Goal: Information Seeking & Learning: Learn about a topic

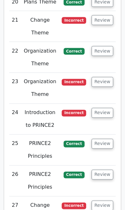
scroll to position [1997, 0]
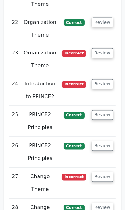
scroll to position [2028, 0]
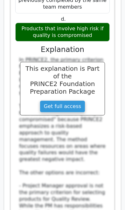
scroll to position [2451, 0]
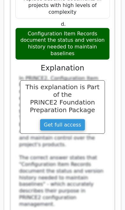
scroll to position [3018, 0]
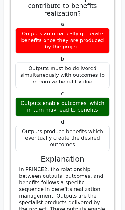
scroll to position [3481, 0]
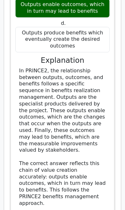
scroll to position [3577, 0]
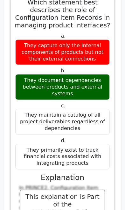
scroll to position [4583, 0]
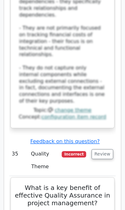
scroll to position [4955, 0]
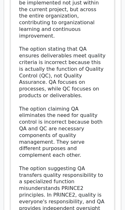
scroll to position [5398, 0]
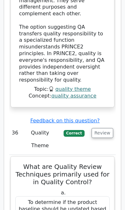
scroll to position [5522, 0]
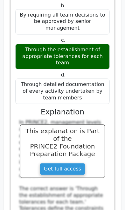
scroll to position [6201, 0]
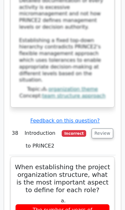
scroll to position [6492, 0]
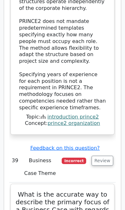
scroll to position [7046, 0]
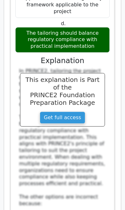
scroll to position [7956, 0]
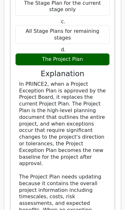
scroll to position [8499, 0]
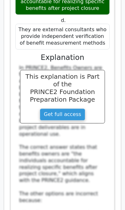
scroll to position [9082, 0]
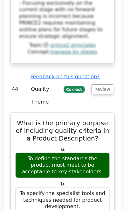
scroll to position [10007, 0]
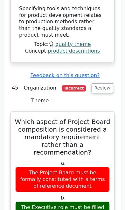
scroll to position [10510, 0]
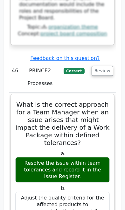
scroll to position [11095, 0]
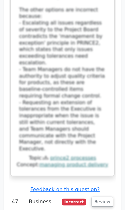
scroll to position [11495, 0]
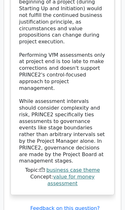
scroll to position [12060, 0]
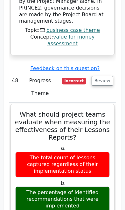
scroll to position [12196, 0]
